Goal: Task Accomplishment & Management: Use online tool/utility

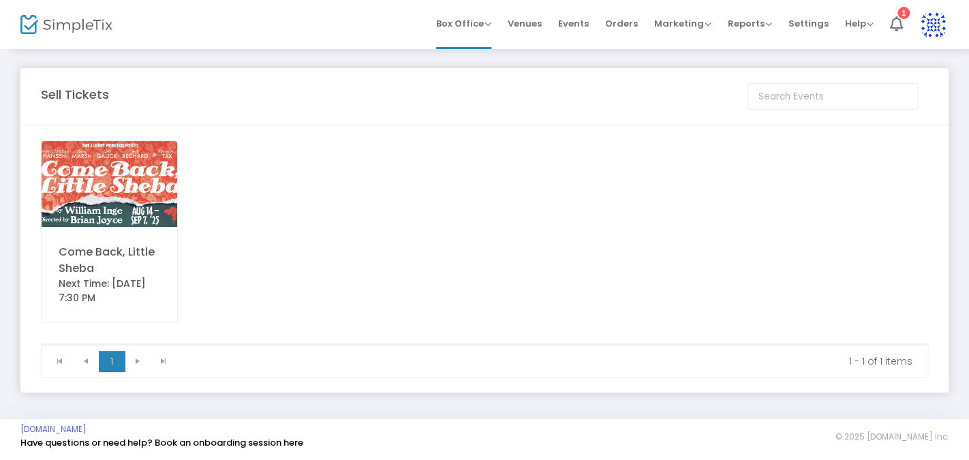
click at [123, 174] on img at bounding box center [110, 184] width 136 height 86
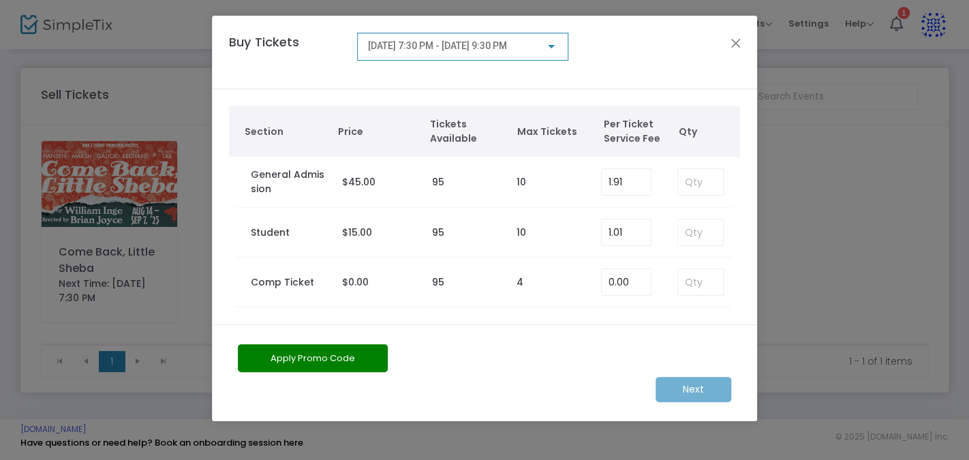
click at [549, 44] on div at bounding box center [551, 46] width 12 height 11
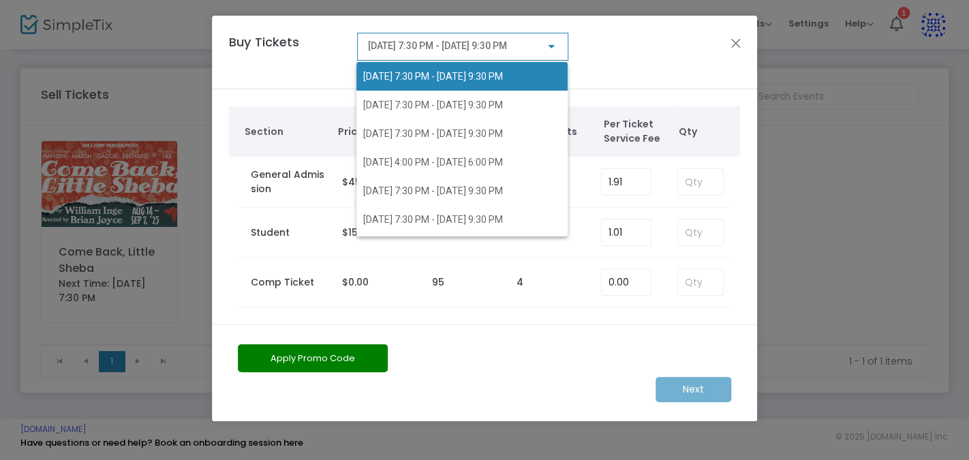
click at [549, 44] on div at bounding box center [484, 230] width 969 height 460
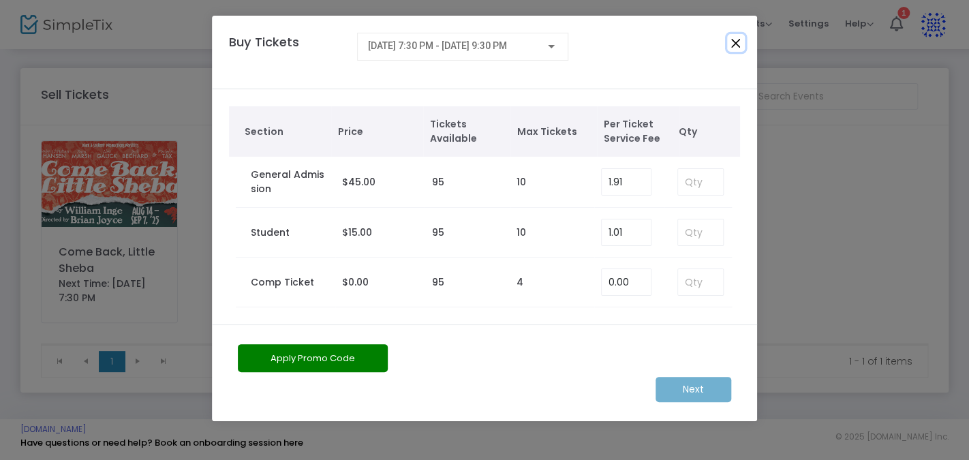
click at [737, 40] on button "Close" at bounding box center [736, 43] width 18 height 18
